Goal: Task Accomplishment & Management: Use online tool/utility

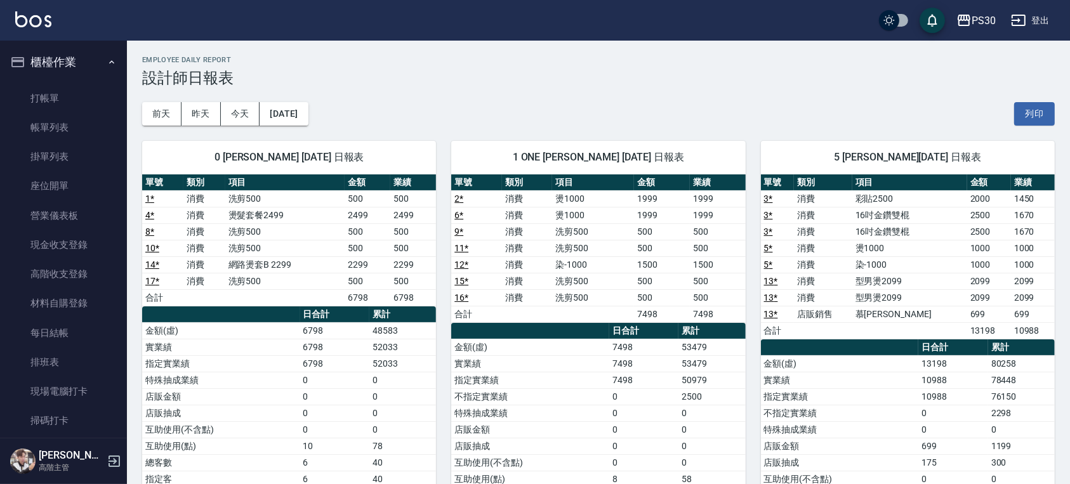
scroll to position [423, 0]
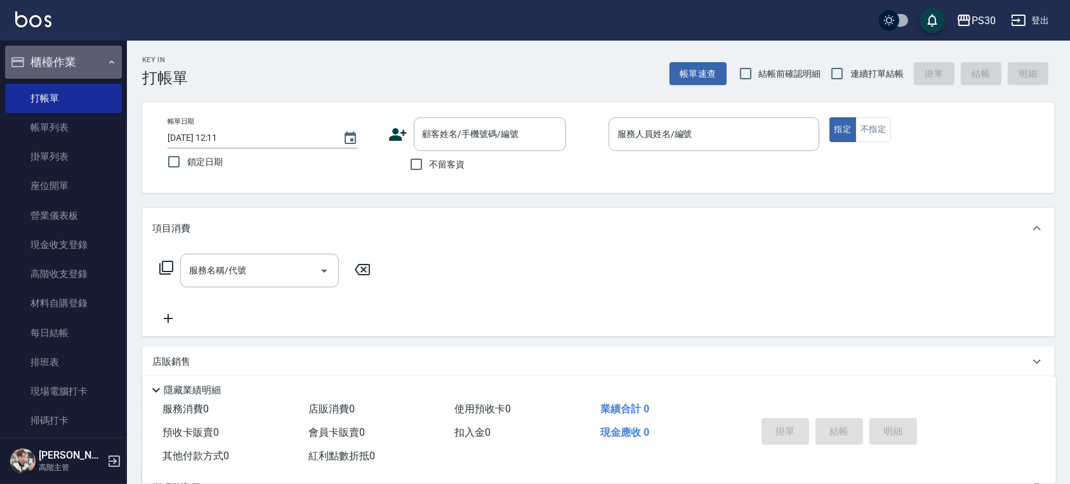
click at [85, 65] on button "櫃檯作業" at bounding box center [63, 62] width 117 height 33
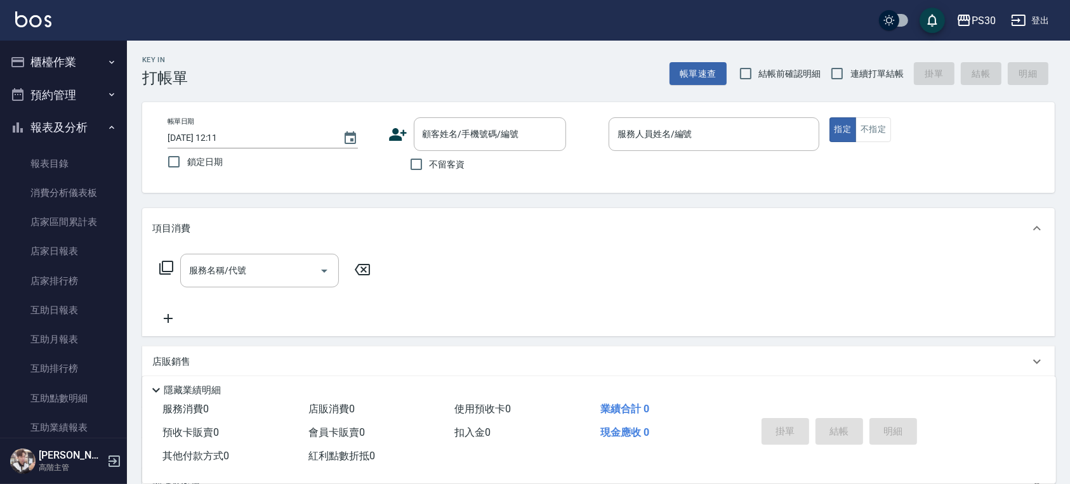
click at [88, 62] on button "櫃檯作業" at bounding box center [63, 62] width 117 height 33
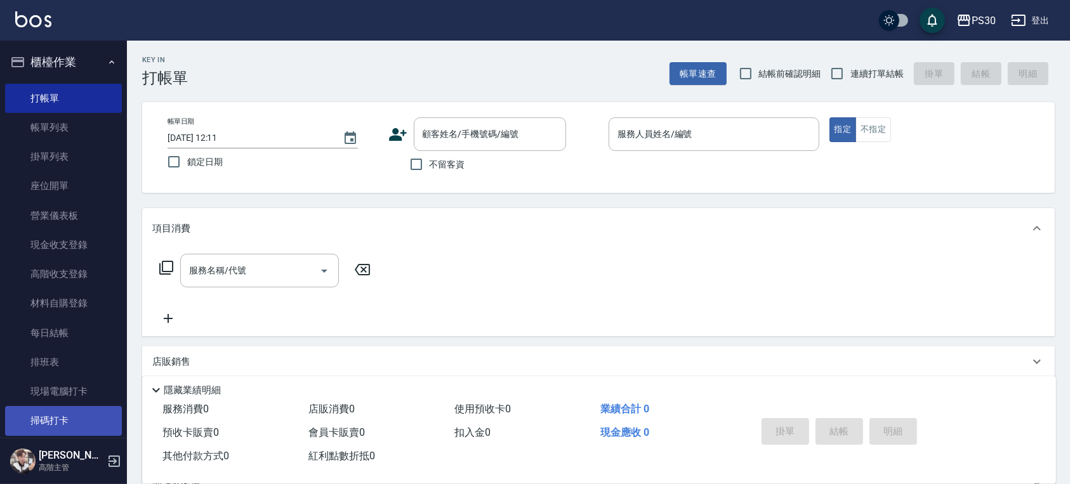
click at [31, 422] on link "掃碼打卡" at bounding box center [63, 420] width 117 height 29
